Goal: Information Seeking & Learning: Learn about a topic

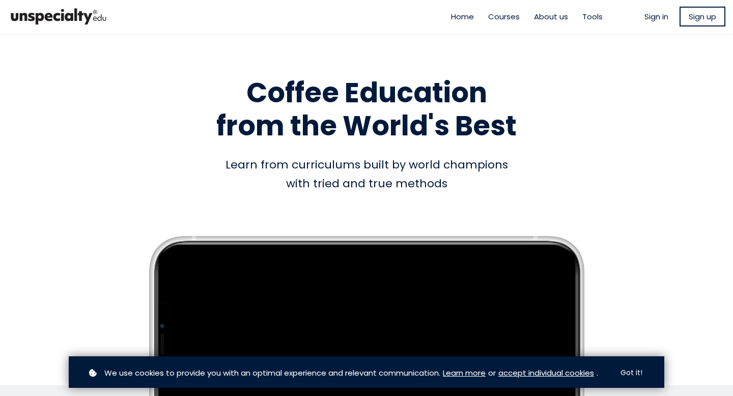
type input "****"
click at [704, 23] on link "Sign up" at bounding box center [702, 17] width 46 height 20
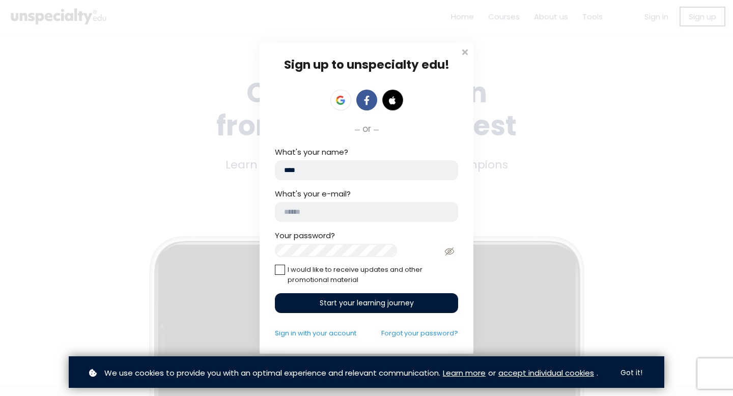
click at [378, 209] on input "email" at bounding box center [366, 212] width 183 height 20
type input "**********"
click at [362, 300] on div "Start your learning journey" at bounding box center [366, 303] width 183 height 20
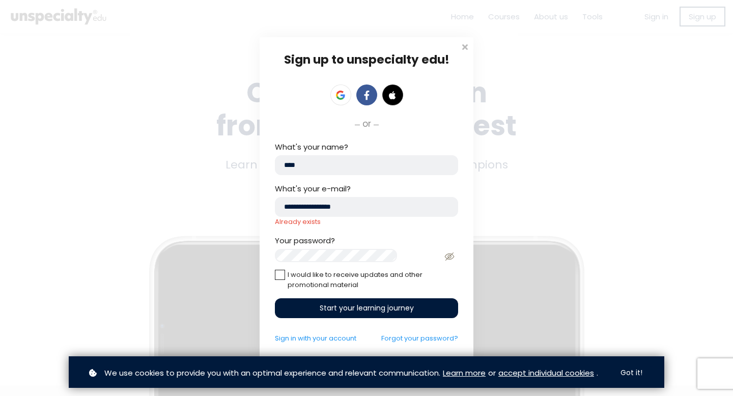
click at [315, 304] on div "Start your learning journey" at bounding box center [366, 308] width 183 height 20
click at [464, 43] on span at bounding box center [464, 46] width 10 height 10
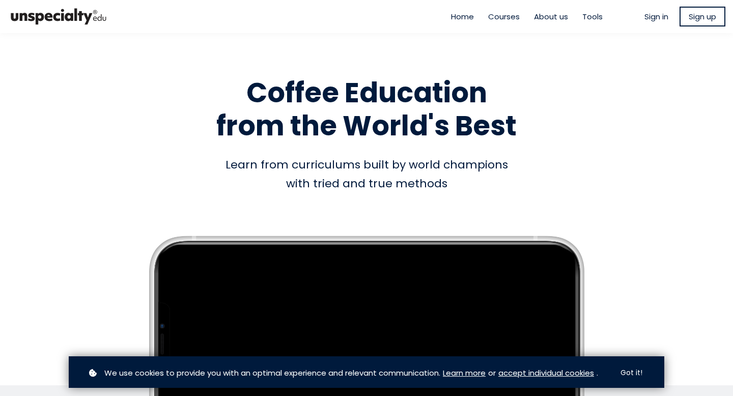
click at [650, 15] on span "Sign in" at bounding box center [656, 17] width 24 height 12
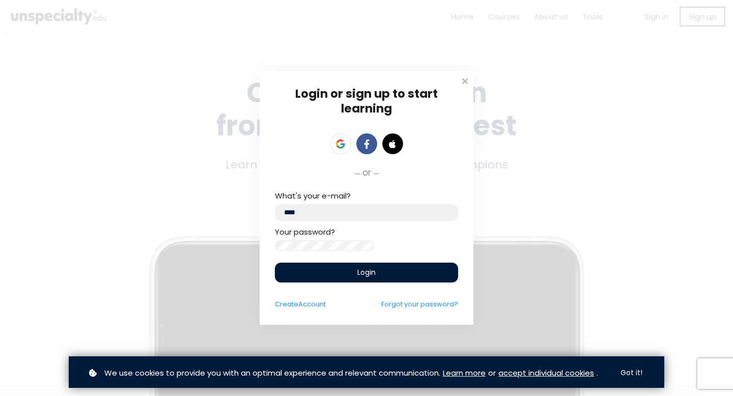
click at [332, 272] on div "Login" at bounding box center [366, 273] width 183 height 20
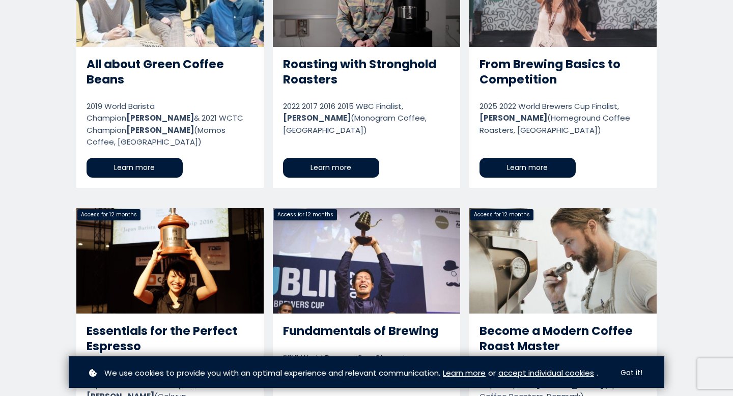
scroll to position [767, 0]
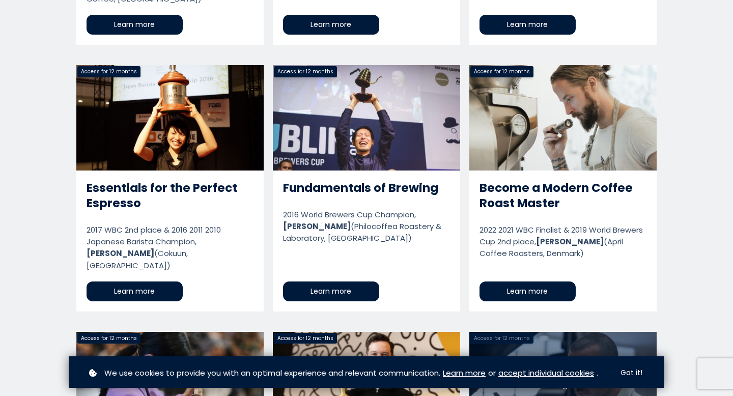
click at [561, 180] on link "Become a Modern Coffee Roast Master" at bounding box center [562, 188] width 187 height 246
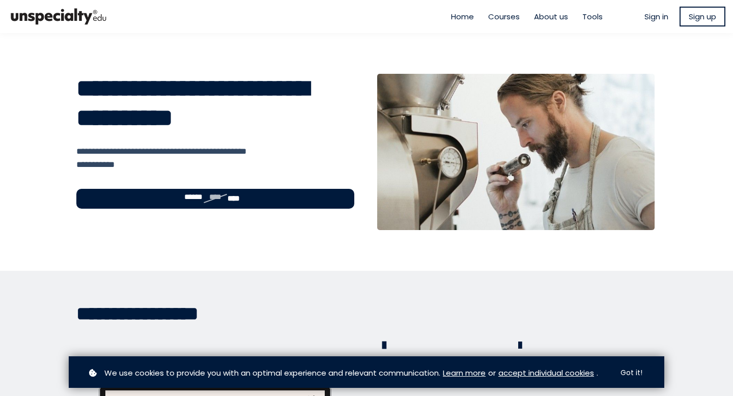
type input "****"
click at [652, 24] on ul "Sign in Sign up" at bounding box center [684, 17] width 81 height 20
click at [652, 20] on span "Sign in" at bounding box center [656, 17] width 24 height 12
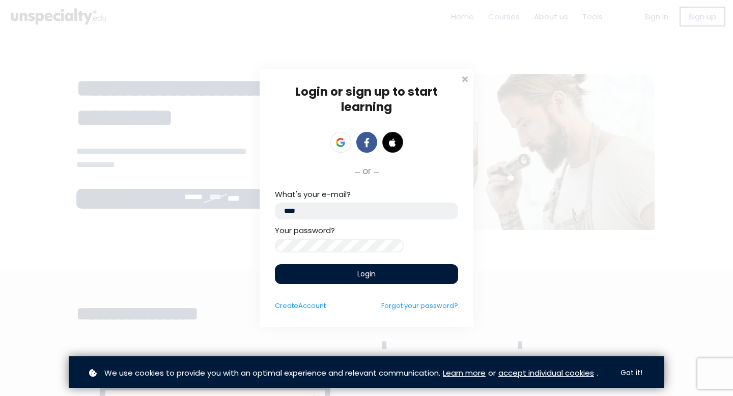
drag, startPoint x: 346, startPoint y: 211, endPoint x: 226, endPoint y: 197, distance: 121.4
click at [225, 197] on div "Login or sign up to start learning Login to start learning Start learning" at bounding box center [366, 198] width 733 height 396
click at [359, 278] on span "Login" at bounding box center [366, 274] width 18 height 11
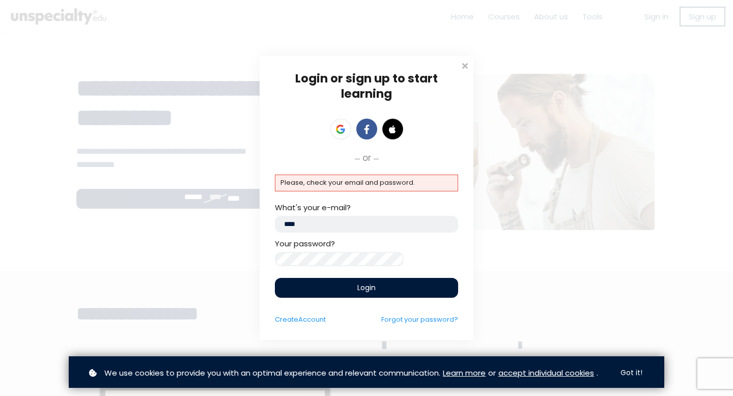
drag, startPoint x: 336, startPoint y: 225, endPoint x: 246, endPoint y: 204, distance: 93.1
click at [246, 204] on div "Login or sign up to start learning Login to start learning Start learning" at bounding box center [366, 198] width 733 height 396
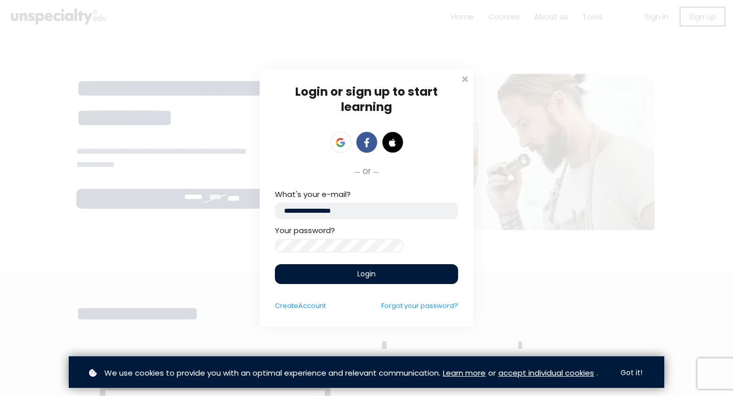
type input "**********"
click at [342, 272] on div "Login" at bounding box center [366, 274] width 183 height 20
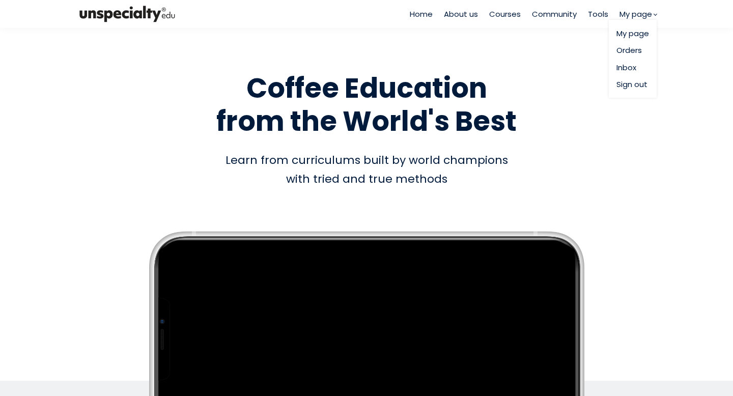
click at [636, 33] on link "My page" at bounding box center [632, 33] width 33 height 12
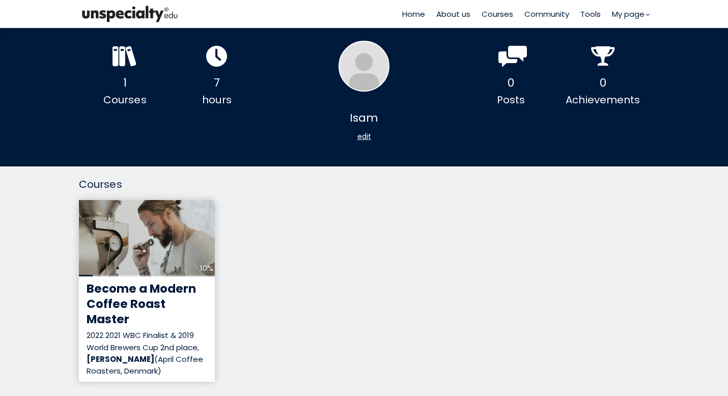
click at [114, 256] on div "10%" at bounding box center [147, 238] width 136 height 76
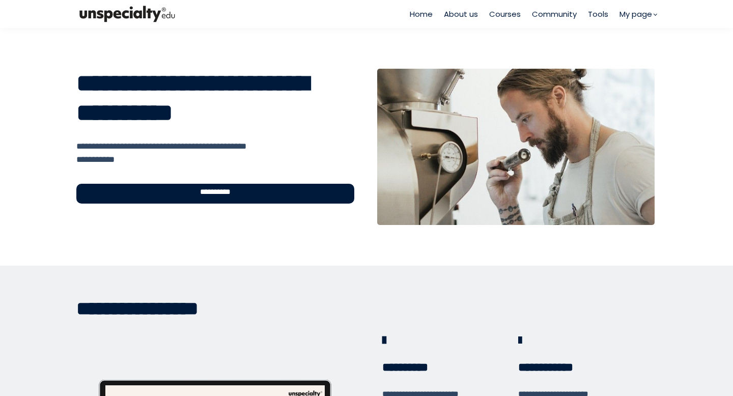
click at [225, 194] on span "**********" at bounding box center [215, 194] width 39 height 12
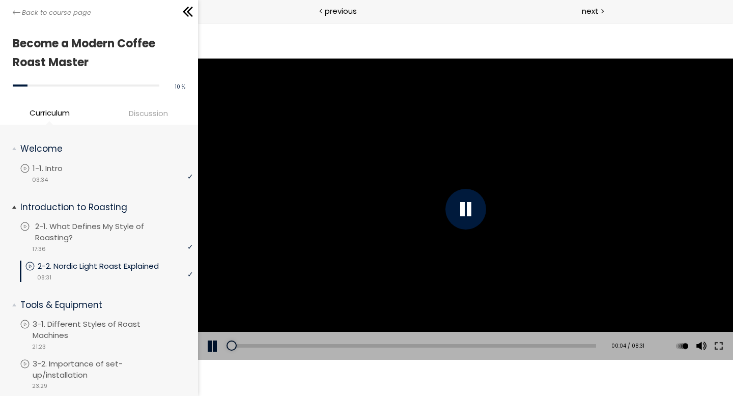
click at [93, 233] on p "2-1. What Defines My Style of Roasting?" at bounding box center [115, 232] width 160 height 22
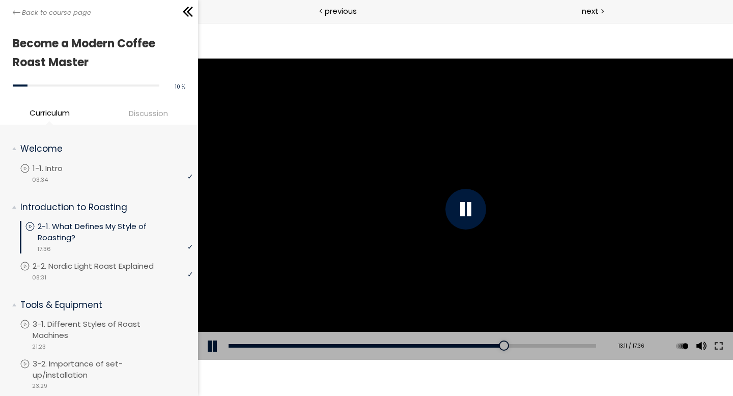
click at [484, 175] on div at bounding box center [464, 209] width 535 height 301
click at [474, 216] on div at bounding box center [465, 209] width 41 height 41
